Goal: Task Accomplishment & Management: Manage account settings

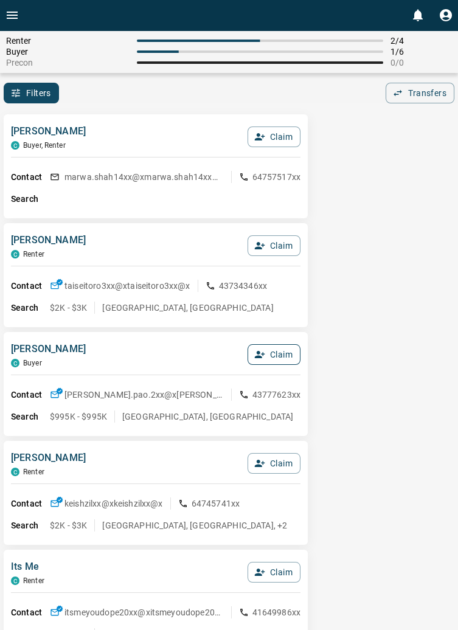
click at [283, 363] on button "Claim" at bounding box center [274, 354] width 53 height 21
click at [276, 362] on button "Confirm Claim" at bounding box center [257, 354] width 87 height 21
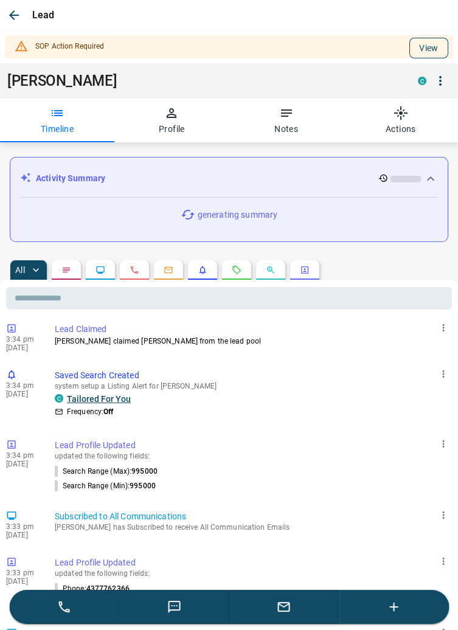
click at [429, 47] on button "View" at bounding box center [429, 48] width 39 height 21
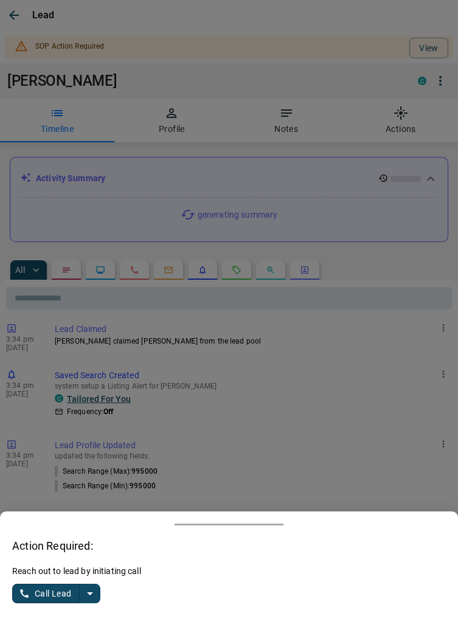
click at [97, 593] on button "split button" at bounding box center [90, 593] width 21 height 19
click at [72, 574] on li "Log Manual Call" at bounding box center [57, 570] width 74 height 18
click at [47, 590] on button "Log Manual Call" at bounding box center [52, 593] width 80 height 19
click at [33, 591] on button "Yes" at bounding box center [24, 594] width 24 height 19
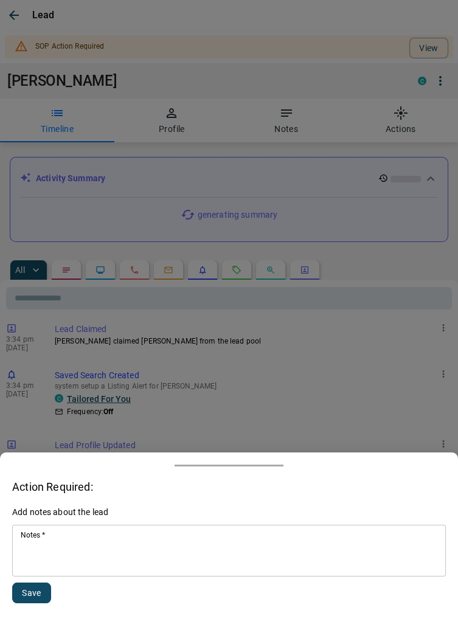
click at [97, 554] on textarea "Notes   *" at bounding box center [229, 551] width 417 height 41
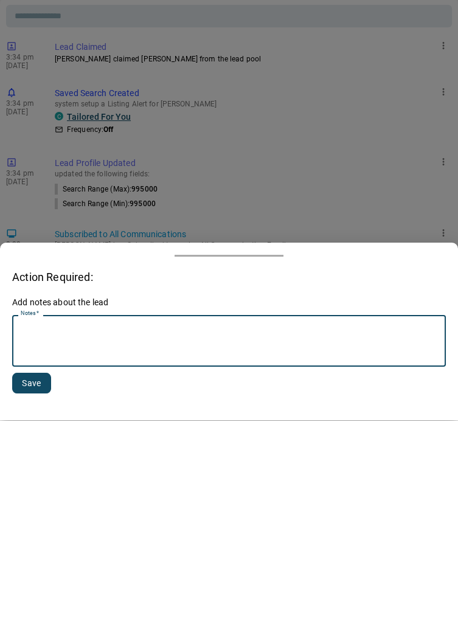
scroll to position [335, 0]
type textarea "**********"
click at [59, 593] on div "**********" at bounding box center [229, 562] width 434 height 112
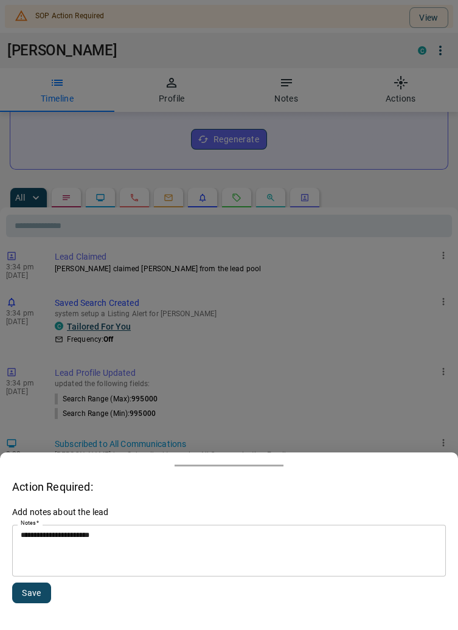
click at [40, 594] on button "Save" at bounding box center [31, 593] width 39 height 21
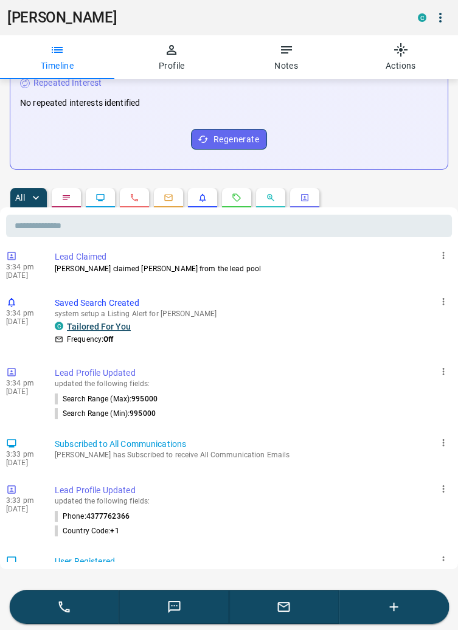
scroll to position [302, 0]
click at [292, 615] on button "button" at bounding box center [284, 607] width 110 height 34
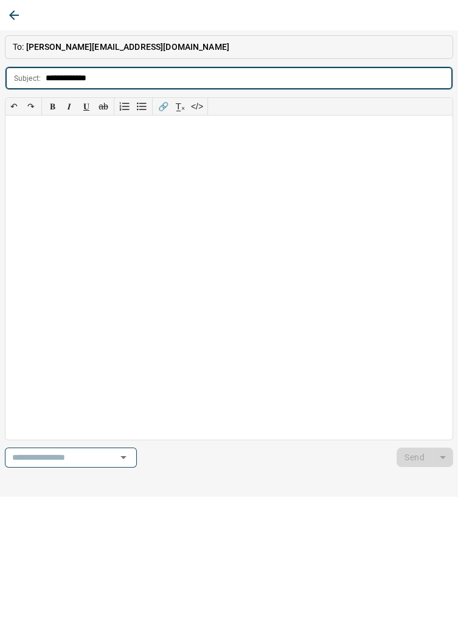
type input "**********"
click at [46, 147] on div at bounding box center [228, 278] width 447 height 324
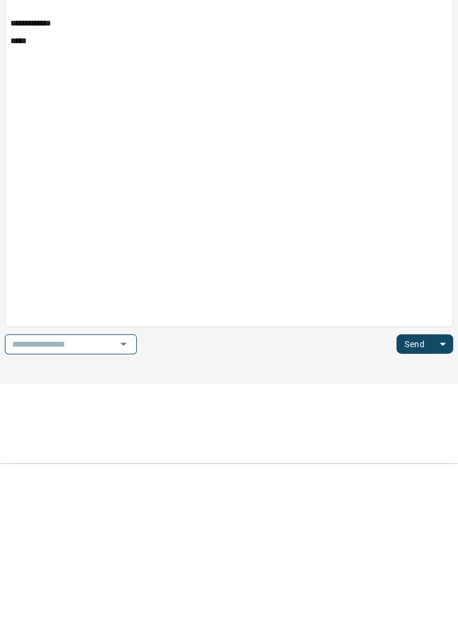
click at [426, 512] on button "Send" at bounding box center [415, 510] width 36 height 19
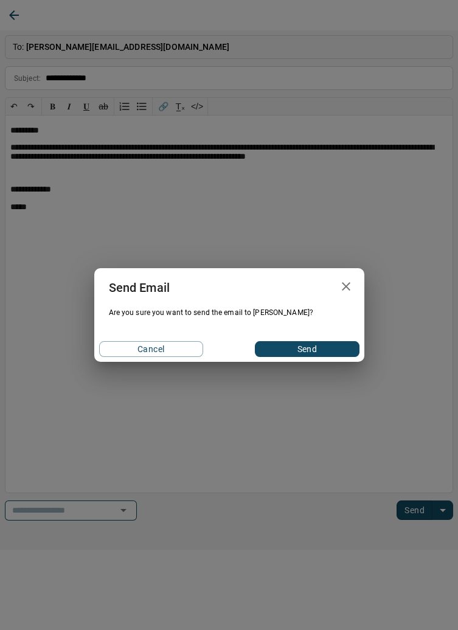
click at [316, 353] on button "Send" at bounding box center [307, 349] width 104 height 16
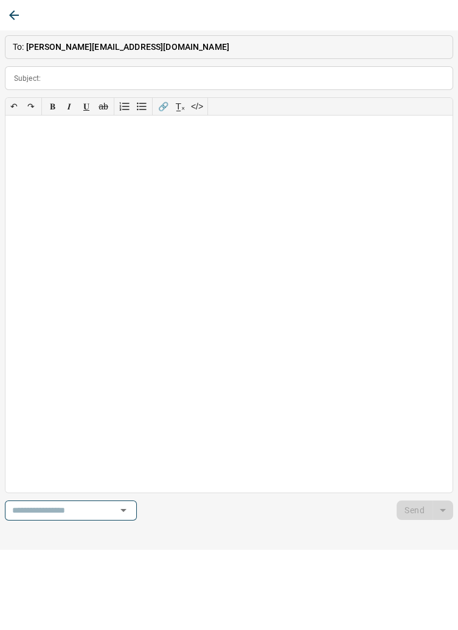
click at [18, 15] on icon "button" at bounding box center [14, 15] width 10 height 10
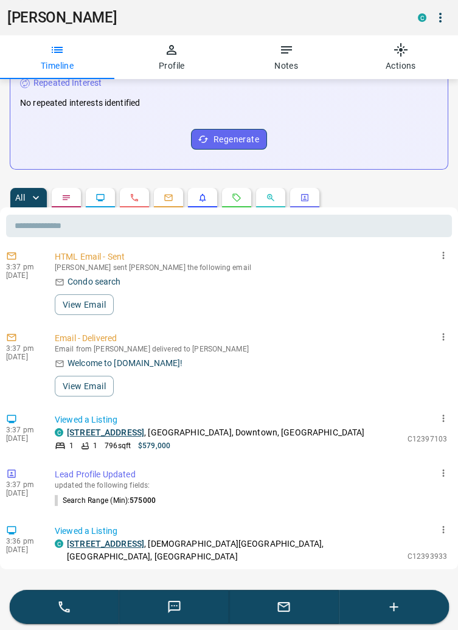
click at [400, 614] on icon "button" at bounding box center [394, 607] width 15 height 15
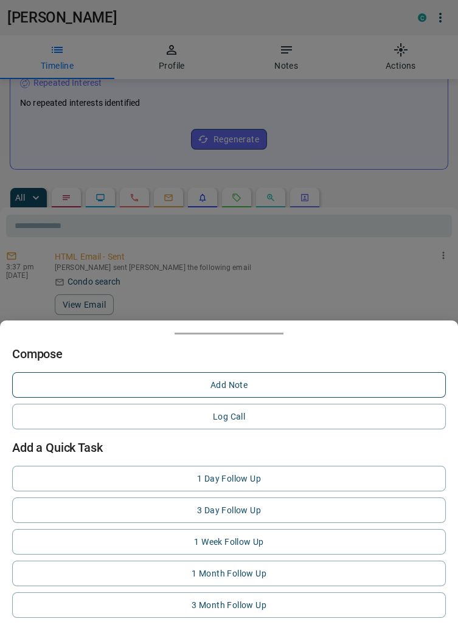
click at [231, 377] on button "Add Note" at bounding box center [229, 385] width 434 height 26
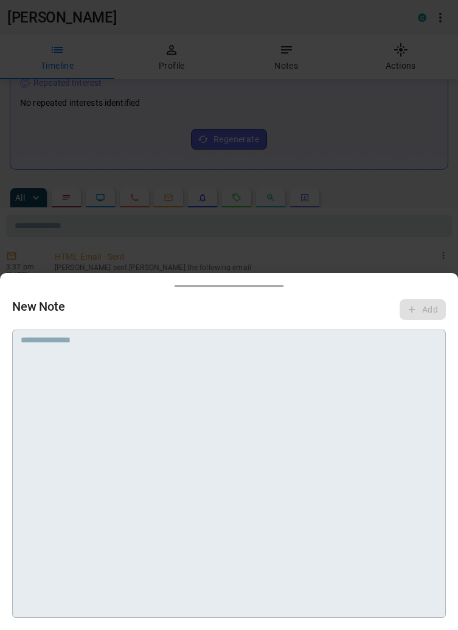
click at [161, 357] on textarea at bounding box center [229, 350] width 417 height 31
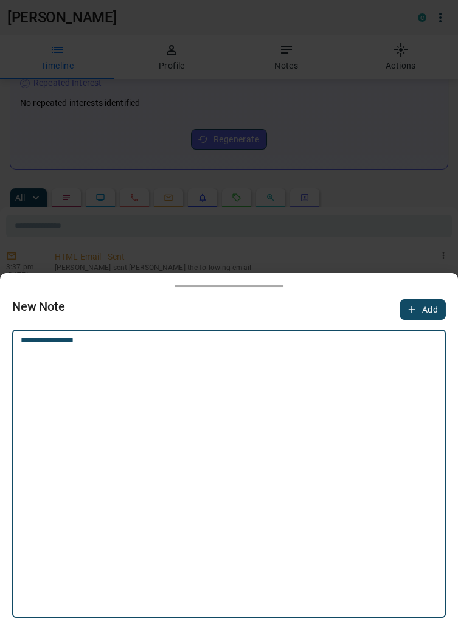
type textarea "**********"
click at [425, 308] on button "Add" at bounding box center [423, 309] width 46 height 21
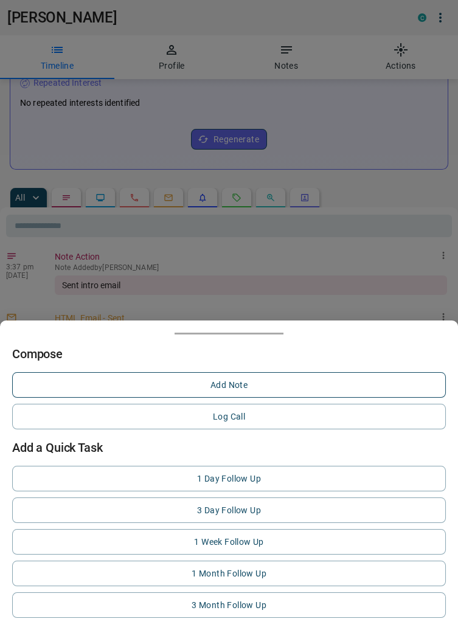
click at [248, 383] on button "Add Note" at bounding box center [229, 385] width 434 height 26
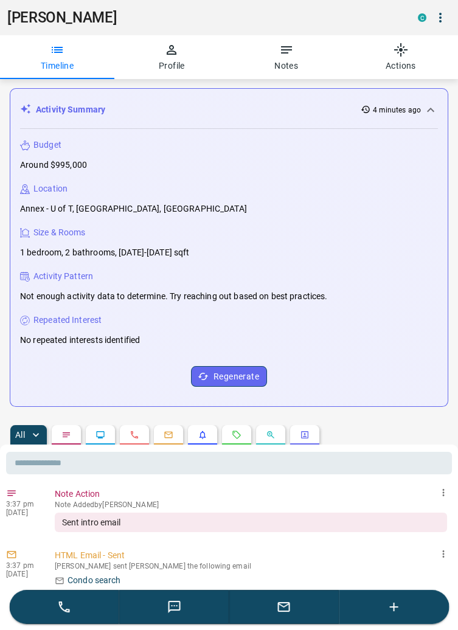
scroll to position [0, 0]
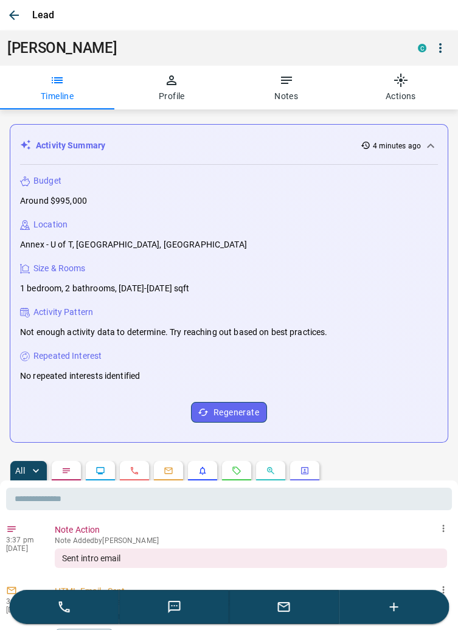
click at [15, 10] on icon "button" at bounding box center [14, 15] width 15 height 15
